Goal: Task Accomplishment & Management: Manage account settings

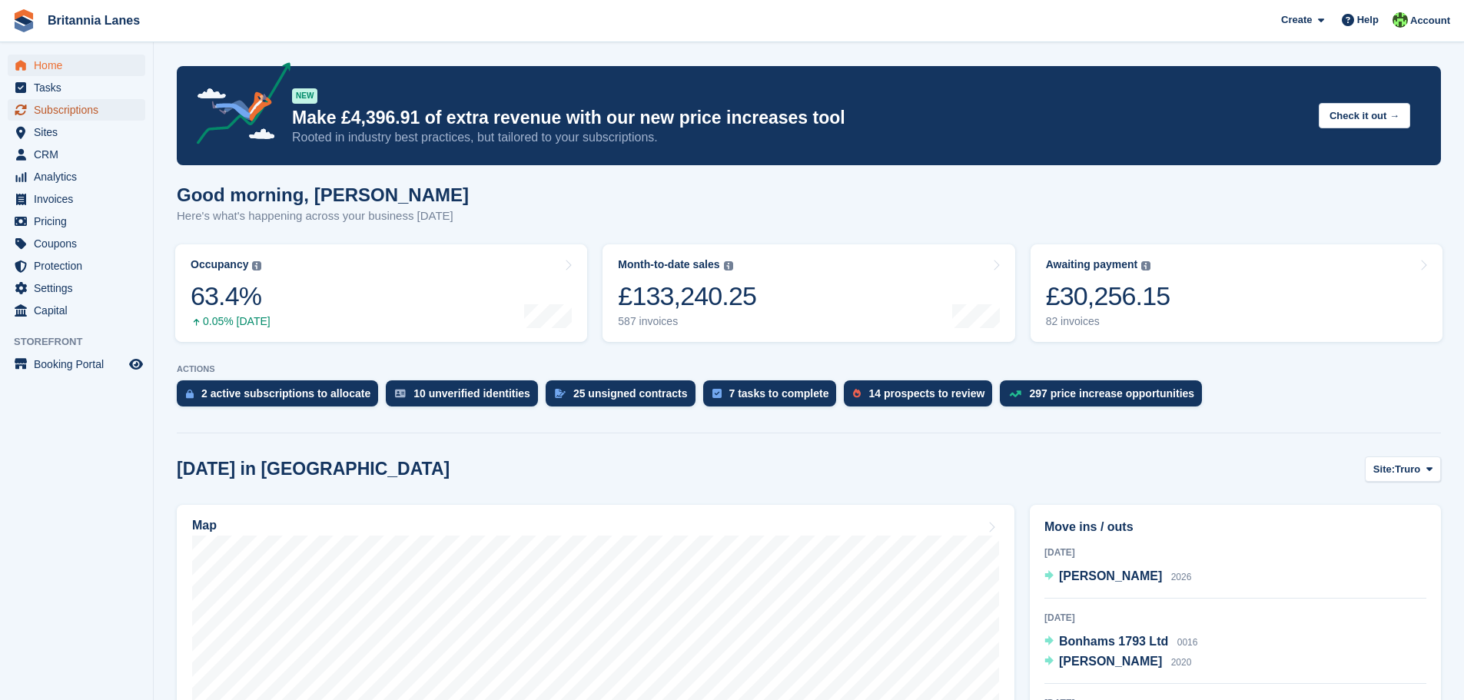
click at [63, 114] on span "Subscriptions" at bounding box center [80, 110] width 92 height 22
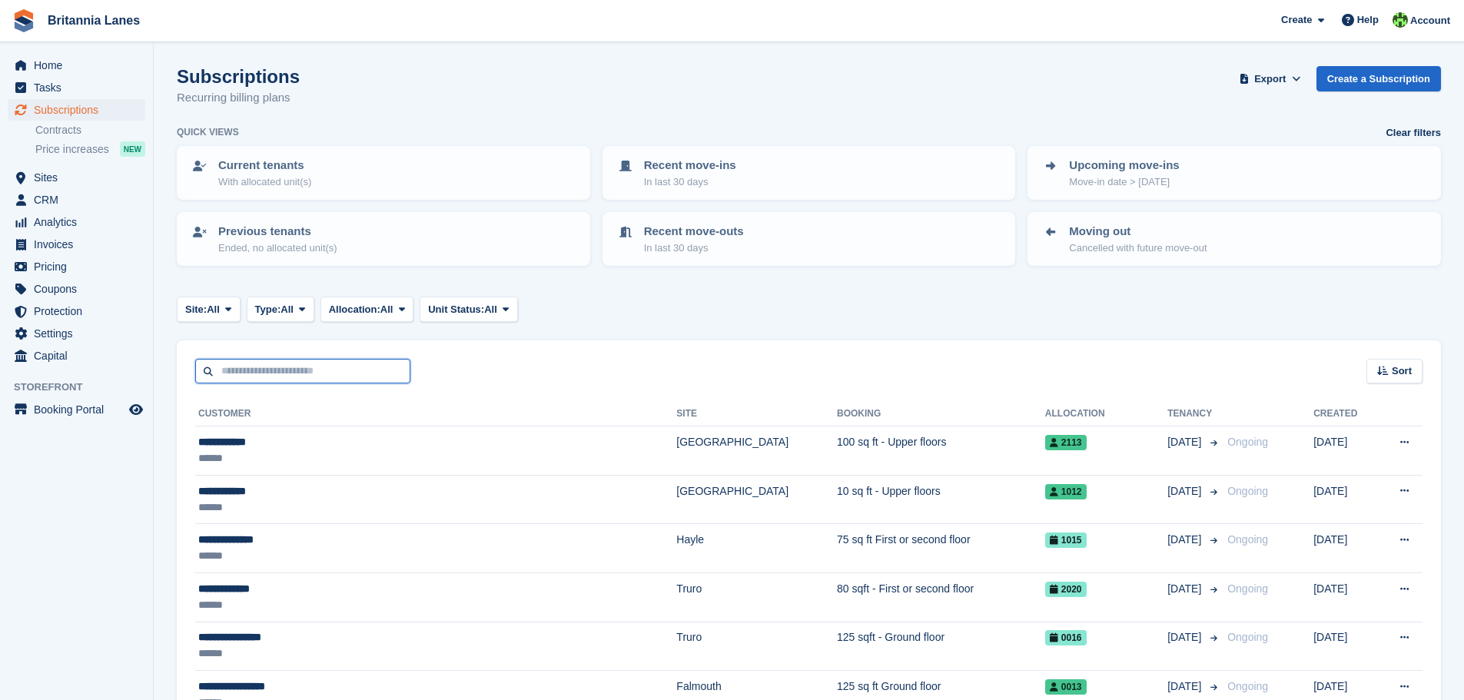
click at [327, 366] on input "text" at bounding box center [302, 371] width 215 height 25
type input "******"
